Goal: Task Accomplishment & Management: Manage account settings

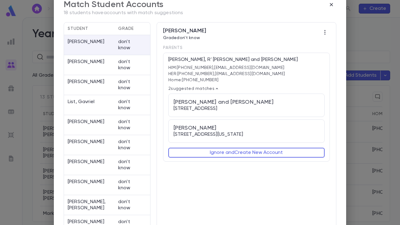
scroll to position [3, 0]
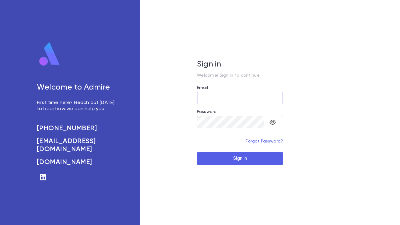
type input "**********"
click at [225, 156] on button "Sign In" at bounding box center [240, 159] width 86 height 14
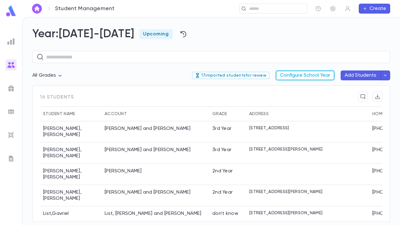
click at [327, 74] on button "Configure School Year" at bounding box center [305, 76] width 59 height 10
click at [282, 10] on input "text" at bounding box center [276, 9] width 57 height 6
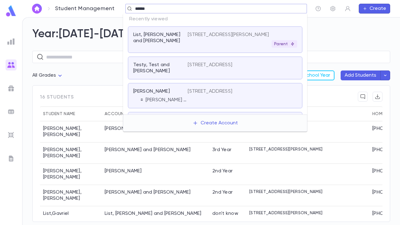
type input "******"
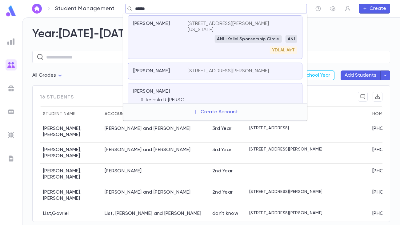
click at [172, 42] on div "Ishakis, Yochanan" at bounding box center [160, 37] width 55 height 33
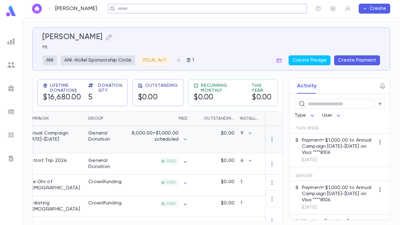
scroll to position [0, 91]
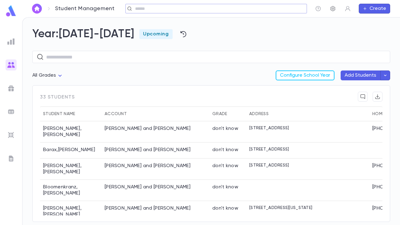
click at [336, 8] on icon "button" at bounding box center [333, 9] width 6 height 6
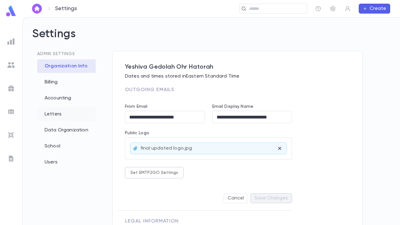
click at [58, 116] on div "Letters" at bounding box center [66, 114] width 59 height 14
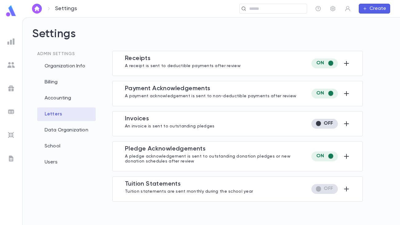
type input "**********"
click at [348, 190] on icon "button" at bounding box center [346, 188] width 7 height 7
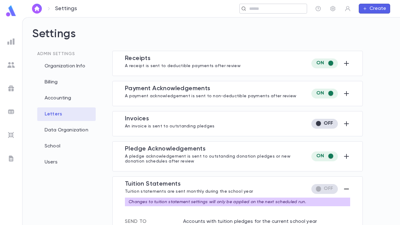
click at [261, 9] on input "text" at bounding box center [272, 9] width 48 height 6
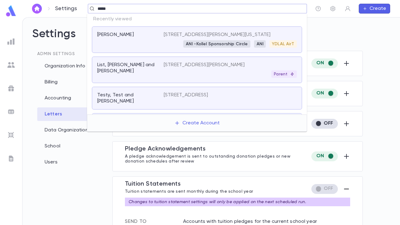
type input "*****"
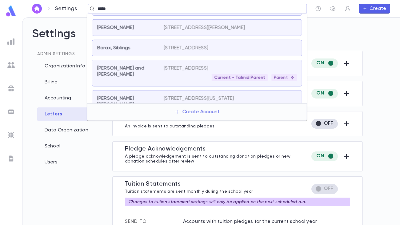
scroll to position [67, 0]
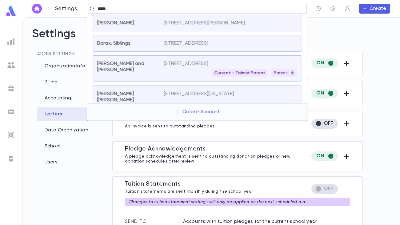
click at [173, 72] on div "Current - Talmid Parent Parent" at bounding box center [230, 72] width 133 height 7
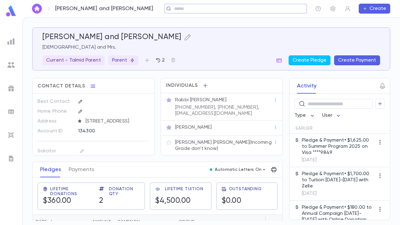
scroll to position [2, 0]
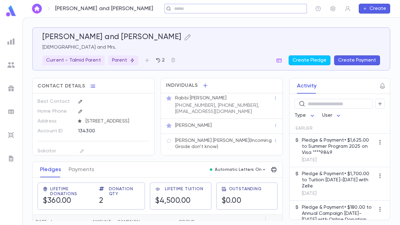
click at [92, 136] on div "134300" at bounding box center [106, 130] width 57 height 9
click at [98, 136] on div "134300" at bounding box center [106, 130] width 57 height 9
drag, startPoint x: 95, startPoint y: 137, endPoint x: 38, endPoint y: 137, distance: 56.1
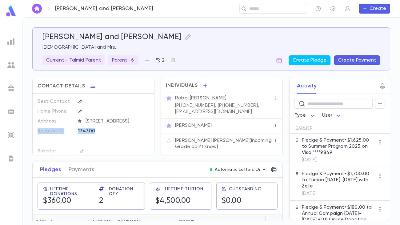
click at [38, 136] on div "Account ID 134300" at bounding box center [94, 131] width 112 height 10
copy div "Account ID 134300"
click at [335, 10] on icon "button" at bounding box center [333, 9] width 6 height 6
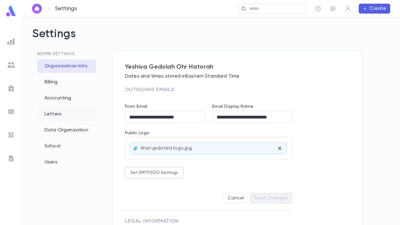
click at [57, 115] on div "Letters" at bounding box center [66, 114] width 59 height 14
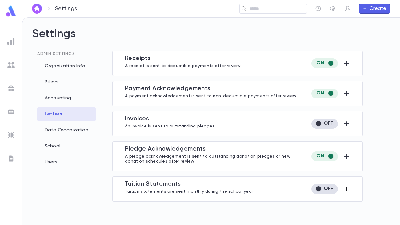
click at [348, 188] on icon "button" at bounding box center [346, 189] width 5 height 5
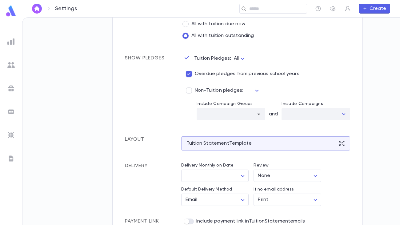
scroll to position [229, 0]
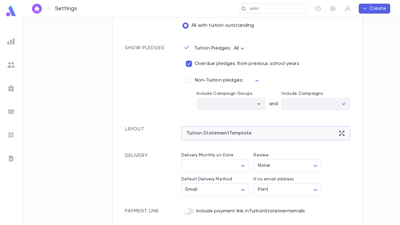
click at [273, 133] on div "Tuition Statement Template" at bounding box center [265, 133] width 169 height 14
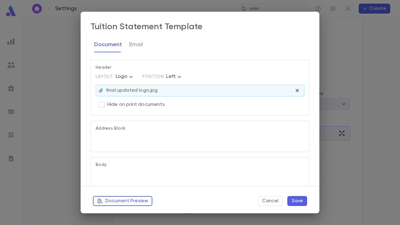
type textarea "**********"
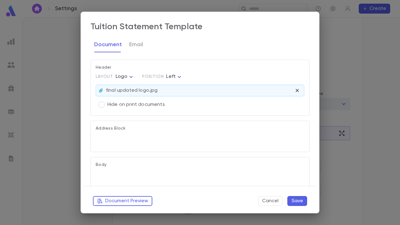
type textarea "**********"
click at [136, 200] on button "Document Preview" at bounding box center [122, 201] width 59 height 10
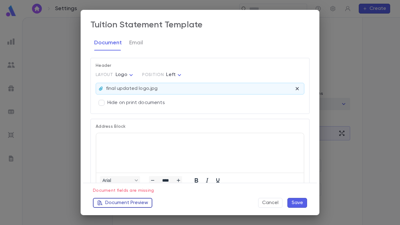
click at [136, 202] on button "Document Preview" at bounding box center [122, 203] width 59 height 10
click at [271, 204] on button "Cancel" at bounding box center [270, 203] width 24 height 10
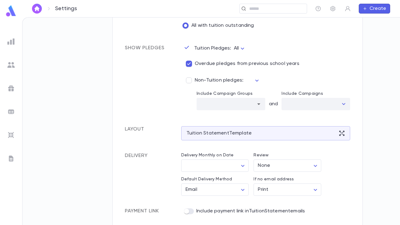
scroll to position [0, 0]
click at [337, 135] on div "Tuition Statement Template" at bounding box center [265, 133] width 169 height 14
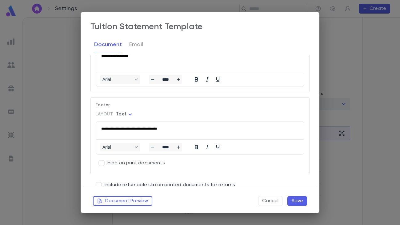
scroll to position [473, 0]
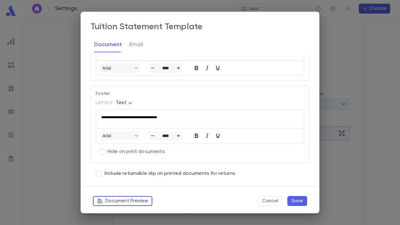
click at [134, 202] on button "Document Preview" at bounding box center [122, 201] width 59 height 10
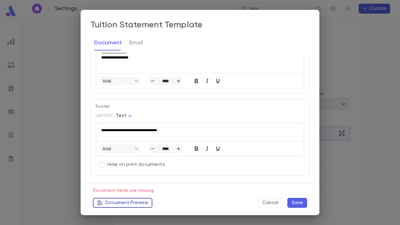
scroll to position [488, 0]
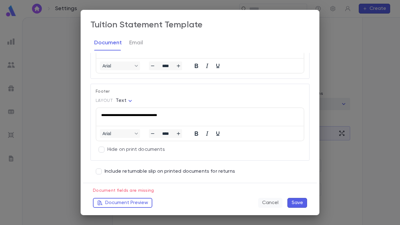
click at [268, 203] on button "Cancel" at bounding box center [270, 203] width 24 height 10
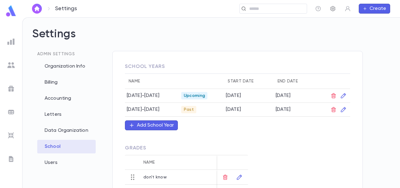
click at [333, 9] on icon "button" at bounding box center [333, 9] width 6 height 6
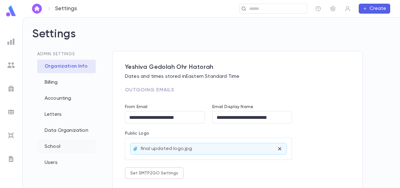
click at [57, 150] on div "School" at bounding box center [66, 147] width 59 height 14
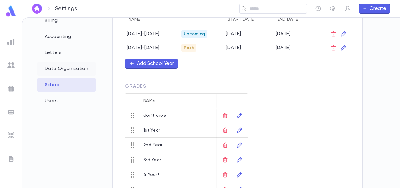
scroll to position [67, 0]
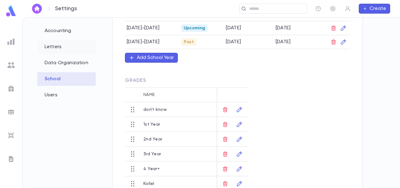
click at [57, 47] on div "Letters" at bounding box center [66, 47] width 59 height 14
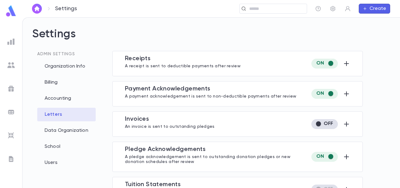
type input "**********"
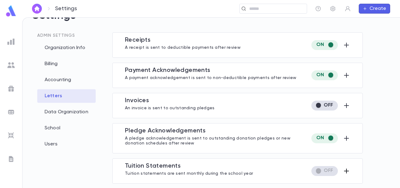
click at [344, 170] on icon "button" at bounding box center [346, 170] width 5 height 5
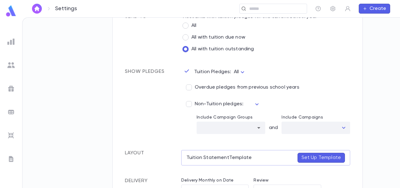
scroll to position [206, 0]
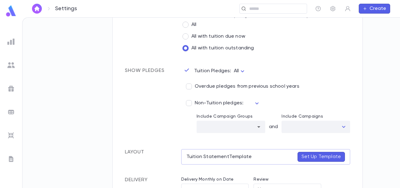
click at [241, 71] on body "Settings ​ Create Settings Admin Settings Organization Info Billing Accounting …" at bounding box center [200, 102] width 400 height 170
click at [265, 69] on div at bounding box center [200, 94] width 400 height 188
click at [243, 71] on body "Settings ​ Create Settings Admin Settings Organization Info Billing Accounting …" at bounding box center [200, 102] width 400 height 170
click at [231, 91] on span "Outstanding" at bounding box center [241, 92] width 30 height 6
click at [253, 72] on body "Settings ​ Create Settings Admin Settings Organization Info Billing Accounting …" at bounding box center [200, 102] width 400 height 170
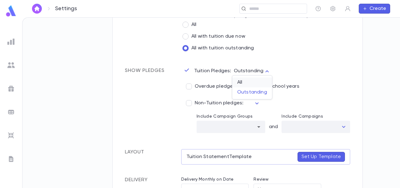
click at [248, 82] on span "All" at bounding box center [252, 82] width 30 height 6
type input "***"
click at [256, 101] on div "​" at bounding box center [255, 103] width 12 height 10
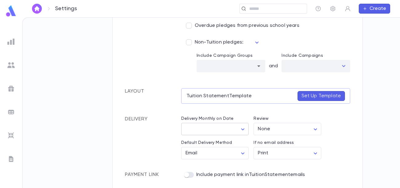
scroll to position [267, 0]
click at [240, 128] on body "Settings ​ Create Settings Admin Settings Organization Info Billing Accounting …" at bounding box center [200, 102] width 400 height 170
click at [360, 136] on div at bounding box center [200, 94] width 400 height 188
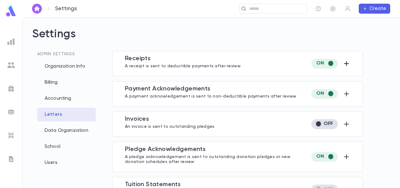
click at [346, 65] on icon "button" at bounding box center [346, 63] width 7 height 7
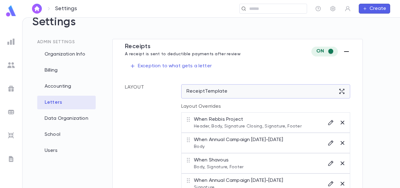
scroll to position [12, 0]
click at [340, 92] on icon at bounding box center [342, 91] width 5 height 5
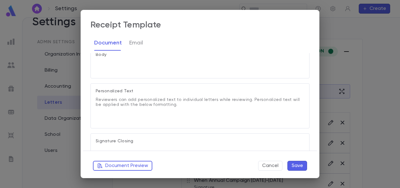
scroll to position [110, 0]
type textarea "**********"
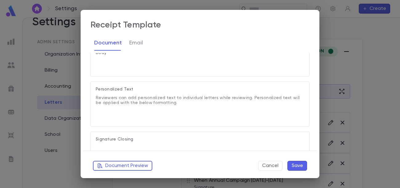
type textarea "**********"
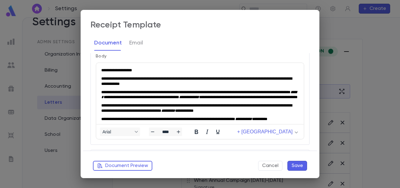
scroll to position [150, 0]
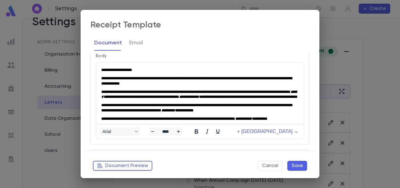
click at [245, 112] on span "**********" at bounding box center [196, 107] width 191 height 9
click at [271, 132] on span "+ [GEOGRAPHIC_DATA]" at bounding box center [264, 131] width 55 height 6
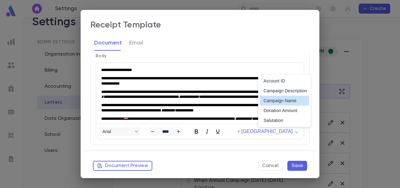
click at [302, 42] on div "Document Email" at bounding box center [200, 42] width 219 height 15
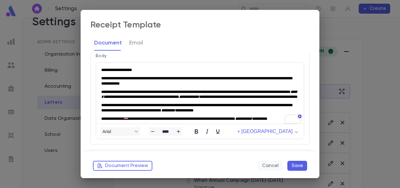
click at [269, 164] on button "Cancel" at bounding box center [270, 165] width 24 height 10
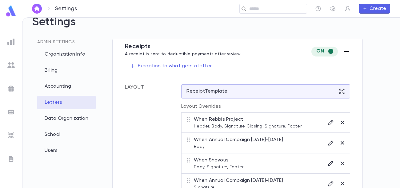
scroll to position [0, 0]
click at [340, 90] on icon at bounding box center [342, 91] width 5 height 5
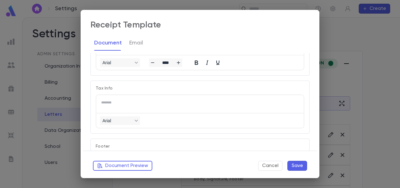
scroll to position [480, 0]
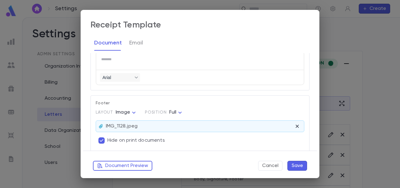
click at [157, 124] on div "IMG_1128.jpeg" at bounding box center [200, 125] width 208 height 11
click at [100, 124] on icon at bounding box center [101, 126] width 5 height 5
click at [375, 42] on div "**********" at bounding box center [200, 94] width 400 height 188
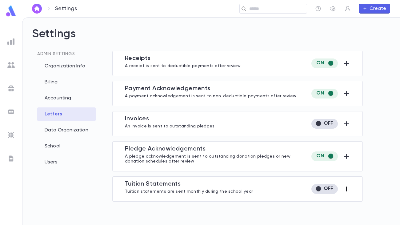
type input "**********"
click at [346, 189] on icon "button" at bounding box center [346, 188] width 7 height 7
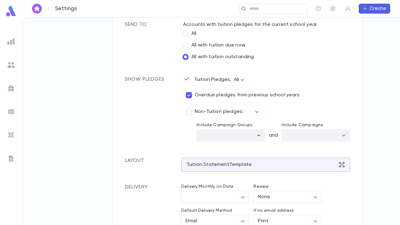
scroll to position [203, 0]
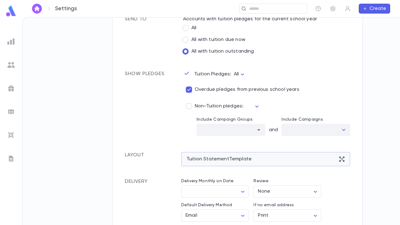
click at [340, 159] on icon at bounding box center [342, 159] width 6 height 6
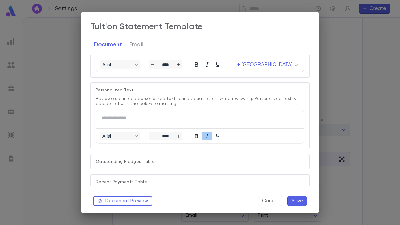
scroll to position [219, 0]
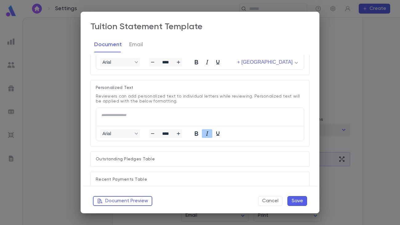
click at [214, 143] on div "**********" at bounding box center [200, 113] width 219 height 67
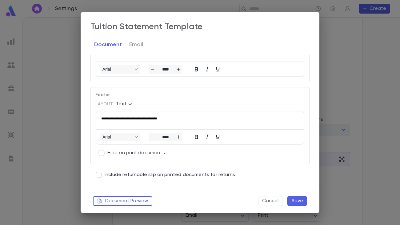
scroll to position [473, 0]
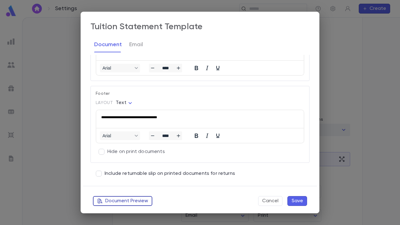
click at [138, 201] on button "Document Preview" at bounding box center [122, 201] width 59 height 10
click at [267, 201] on button "Cancel" at bounding box center [270, 201] width 24 height 10
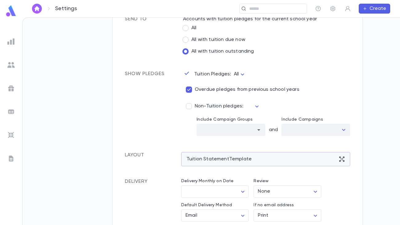
click at [339, 156] on icon at bounding box center [342, 159] width 6 height 6
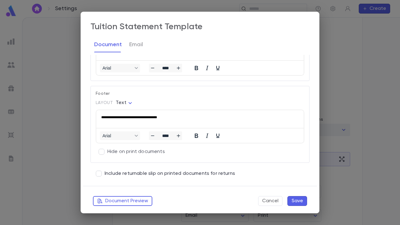
scroll to position [0, 0]
click at [268, 200] on button "Cancel" at bounding box center [270, 201] width 24 height 10
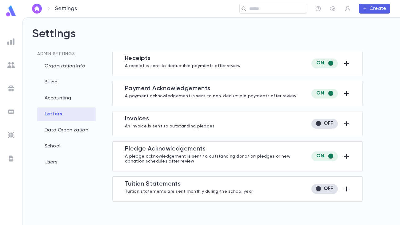
type input "**********"
click at [349, 189] on icon "button" at bounding box center [346, 188] width 7 height 7
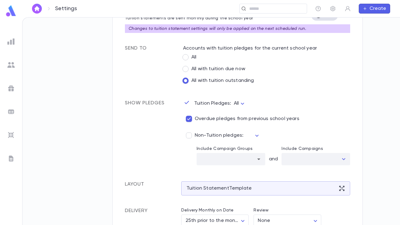
scroll to position [173, 0]
click at [336, 188] on div "Tuition Statement Template" at bounding box center [265, 189] width 169 height 14
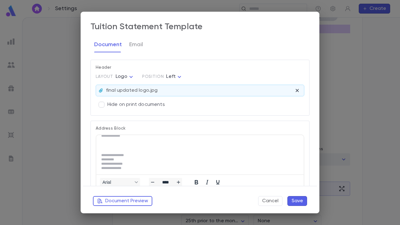
scroll to position [0, 0]
click at [141, 199] on button "Document Preview" at bounding box center [122, 201] width 59 height 10
click at [274, 202] on button "Cancel" at bounding box center [270, 201] width 24 height 10
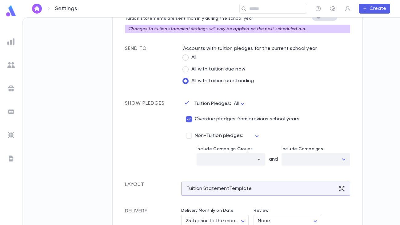
click at [334, 9] on icon "button" at bounding box center [333, 9] width 6 height 6
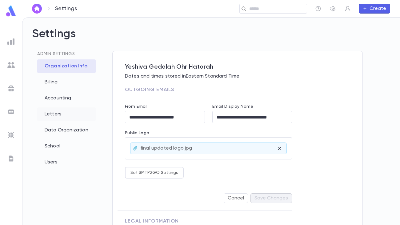
click at [65, 115] on div "Letters" at bounding box center [66, 114] width 59 height 14
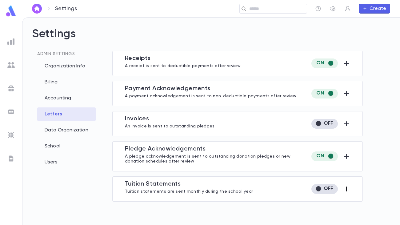
click at [347, 189] on icon "button" at bounding box center [346, 189] width 5 height 5
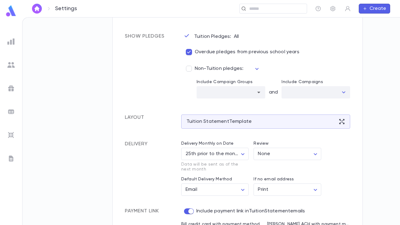
scroll to position [267, 0]
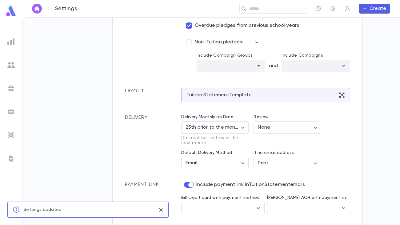
click at [315, 209] on input "[PERSON_NAME] ACH with payment method" at bounding box center [304, 208] width 69 height 12
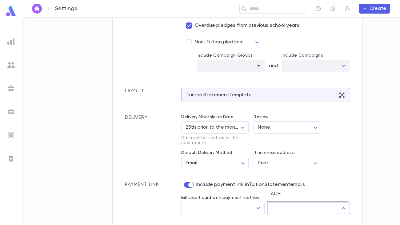
click at [308, 194] on li "ACH" at bounding box center [307, 194] width 83 height 10
type input "***"
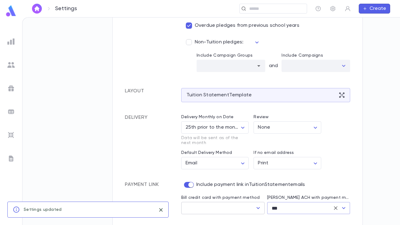
click at [256, 208] on icon "Open" at bounding box center [258, 207] width 7 height 7
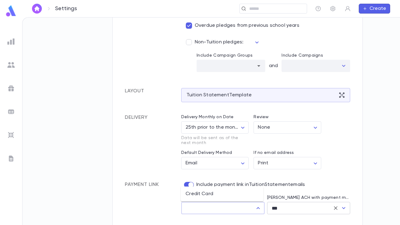
click at [333, 209] on icon "Clear" at bounding box center [336, 208] width 6 height 6
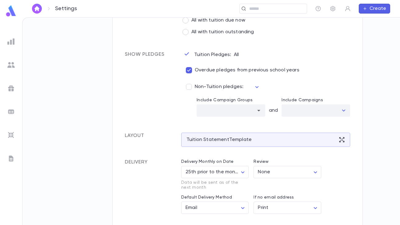
scroll to position [223, 0]
click at [340, 141] on icon at bounding box center [342, 139] width 6 height 6
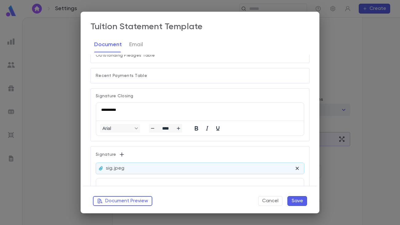
scroll to position [343, 0]
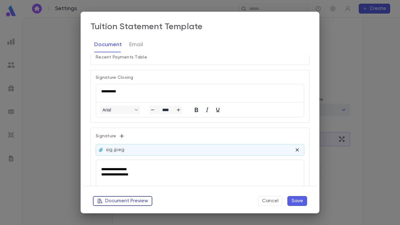
click at [140, 202] on button "Document Preview" at bounding box center [122, 201] width 59 height 10
click at [269, 201] on button "Cancel" at bounding box center [270, 201] width 24 height 10
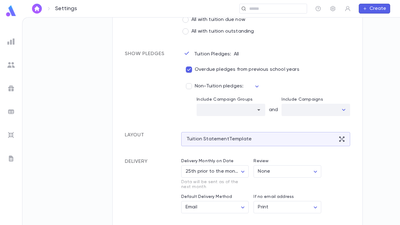
scroll to position [267, 0]
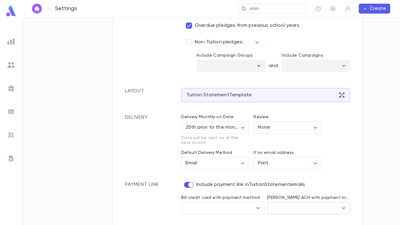
click at [9, 12] on img at bounding box center [11, 11] width 12 height 12
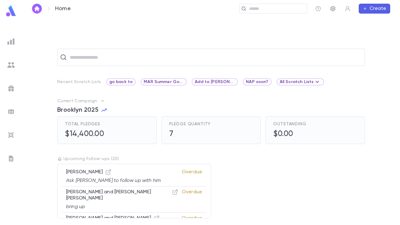
click at [336, 6] on icon "button" at bounding box center [333, 9] width 6 height 6
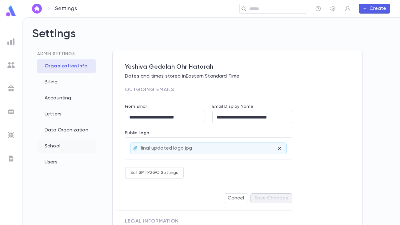
click at [69, 144] on div "School" at bounding box center [66, 147] width 59 height 14
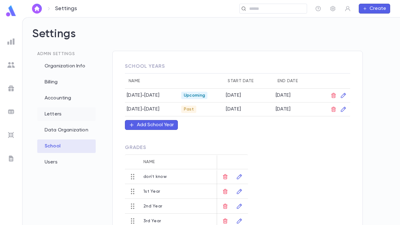
click at [57, 115] on div "Letters" at bounding box center [66, 114] width 59 height 14
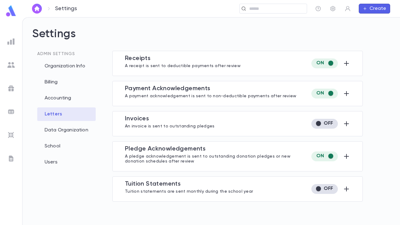
type input "**********"
click at [348, 188] on icon "button" at bounding box center [346, 188] width 7 height 7
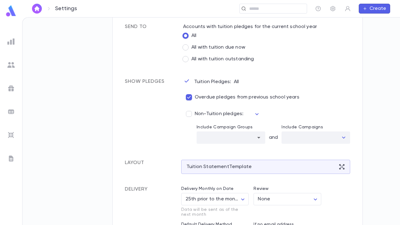
scroll to position [240, 0]
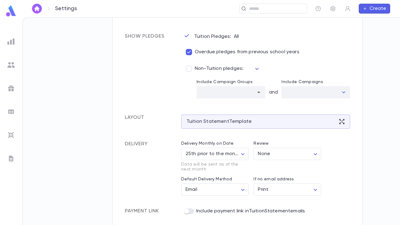
click at [254, 67] on div "​" at bounding box center [255, 69] width 12 height 10
click at [382, 109] on div "Settings Admin Settings Organization Info Billing Accounting Letters Data Organ…" at bounding box center [211, 122] width 378 height 208
click at [341, 122] on icon at bounding box center [342, 121] width 5 height 5
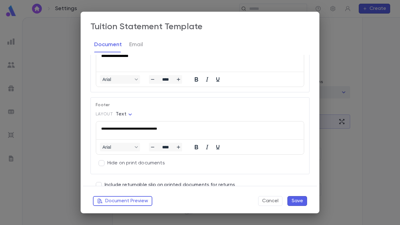
scroll to position [473, 0]
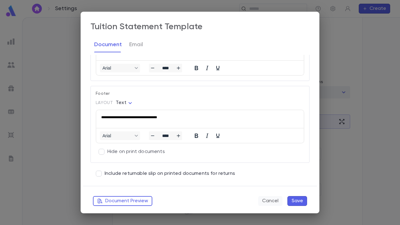
click at [271, 200] on button "Cancel" at bounding box center [270, 201] width 24 height 10
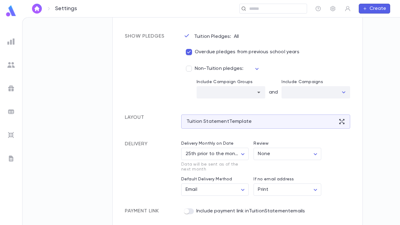
click at [11, 14] on img at bounding box center [11, 11] width 12 height 12
